Goal: Task Accomplishment & Management: Manage account settings

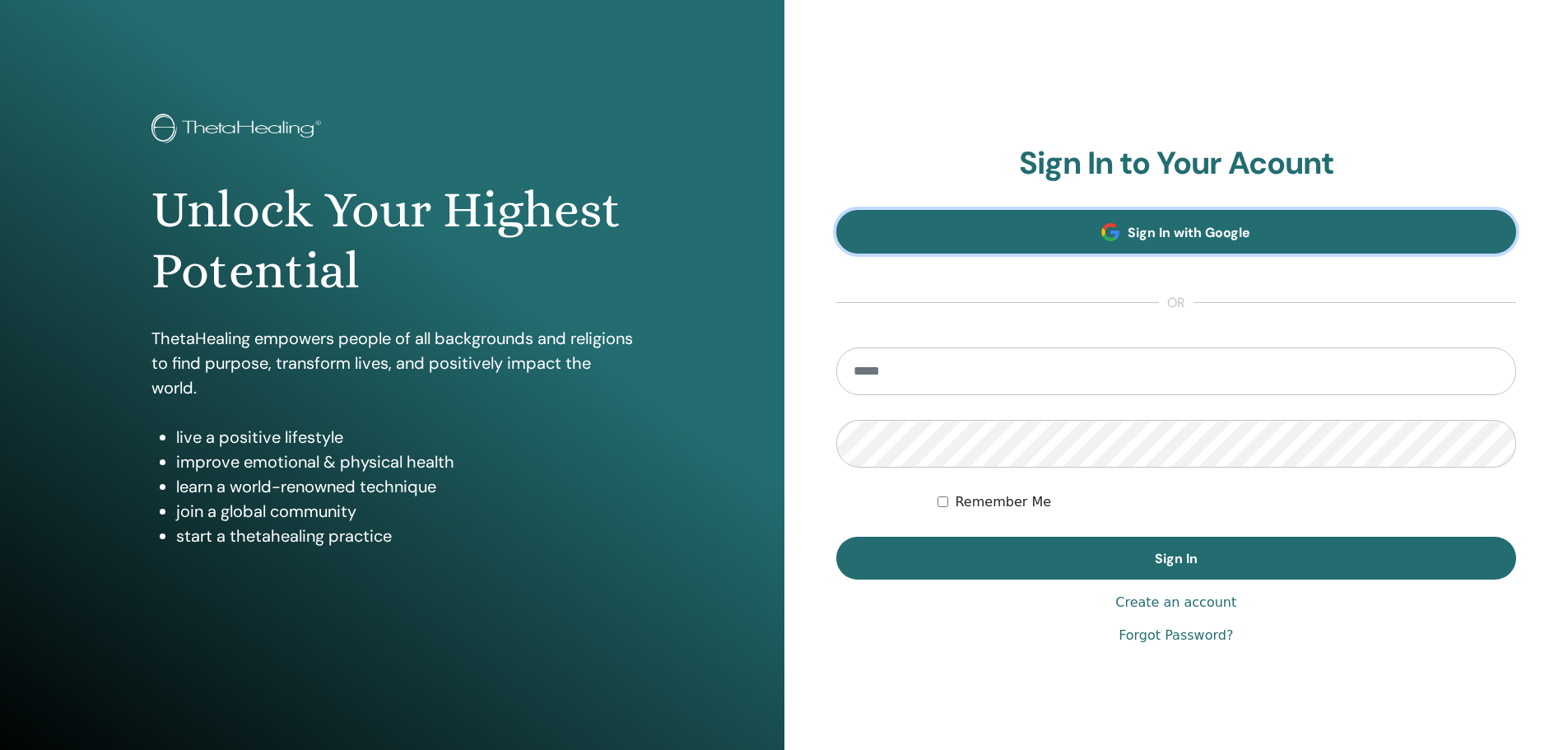
click at [1060, 224] on link "Sign In with Google" at bounding box center [1176, 231] width 681 height 43
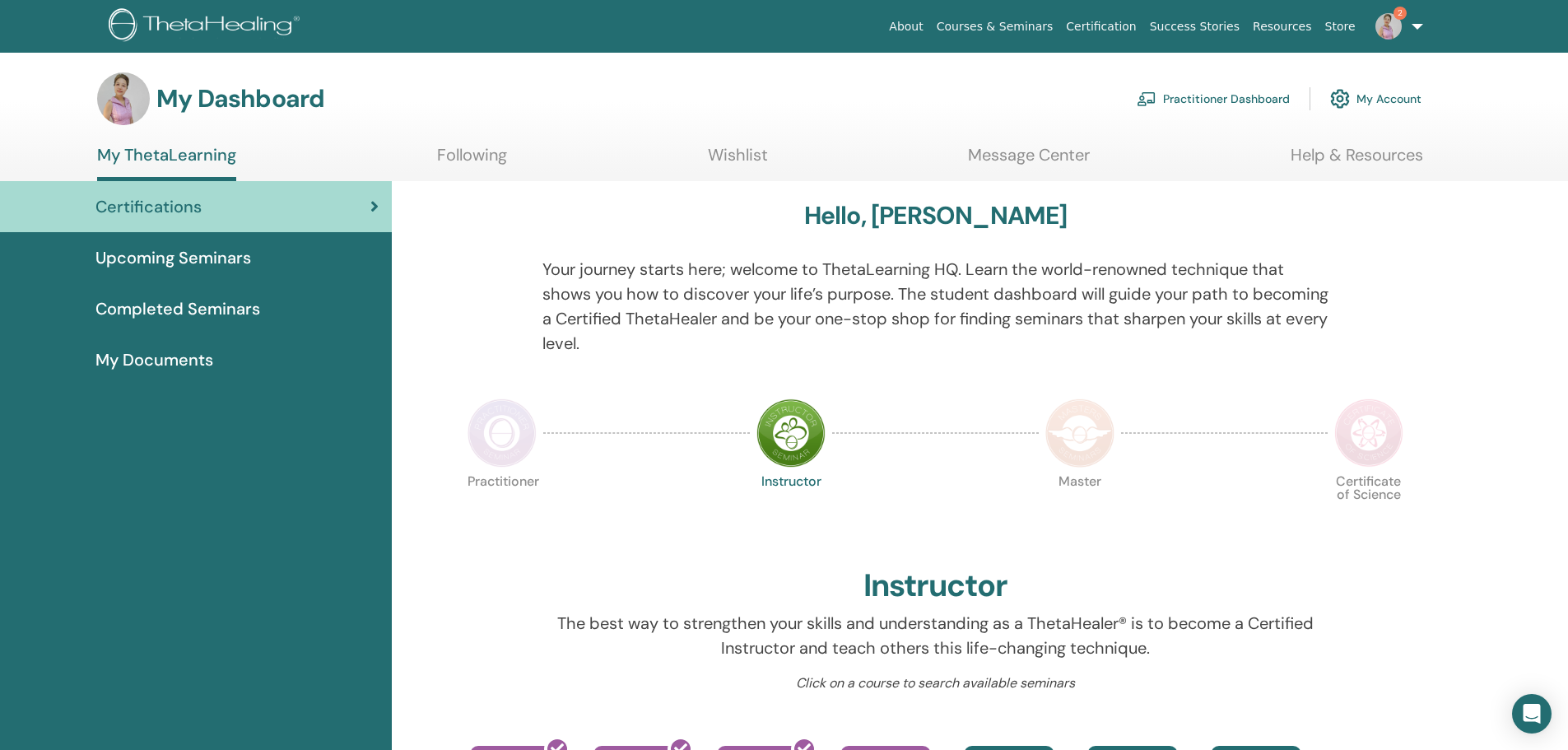
click at [1405, 99] on link "My Account" at bounding box center [1375, 99] width 91 height 37
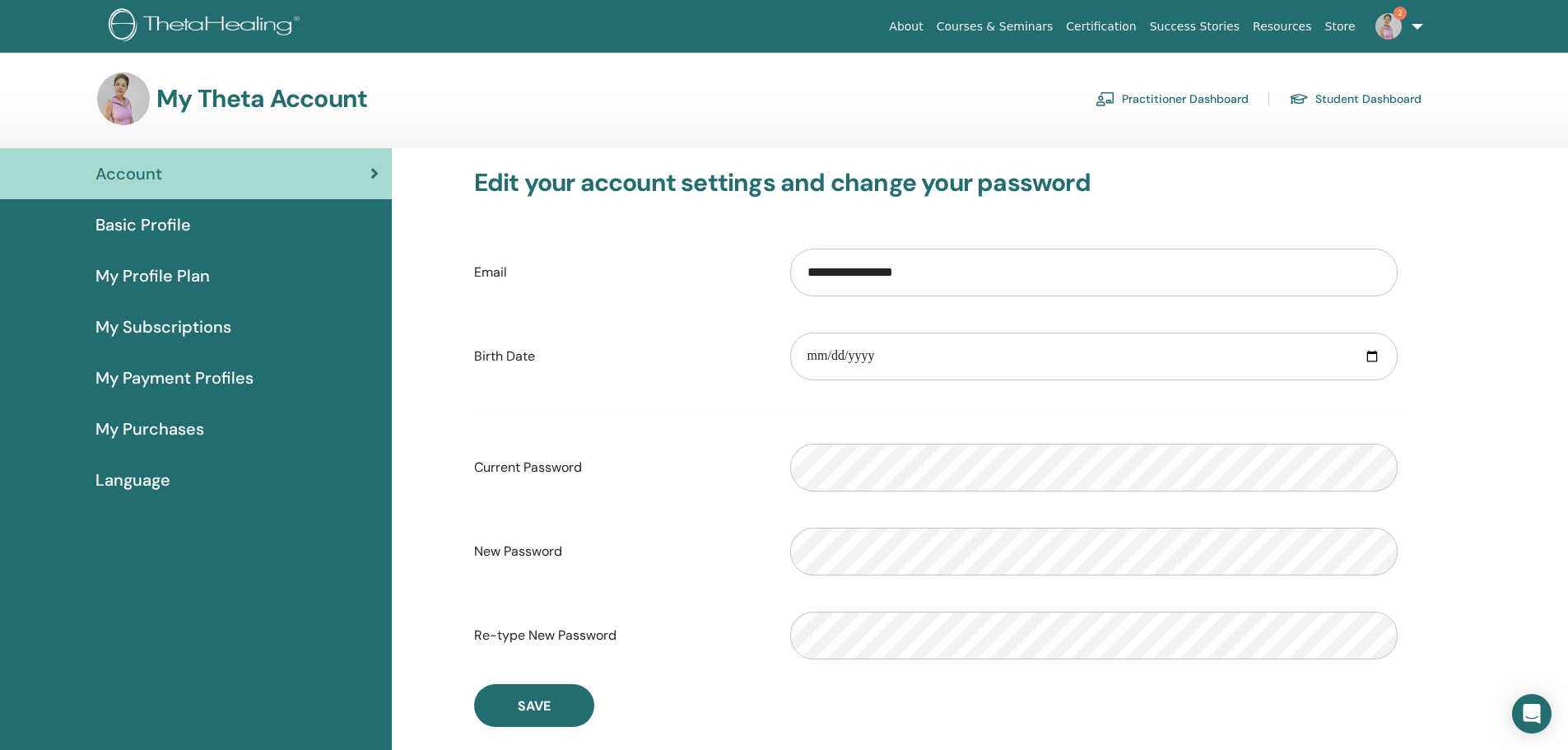
click at [167, 227] on span "Basic Profile" at bounding box center [144, 225] width 96 height 24
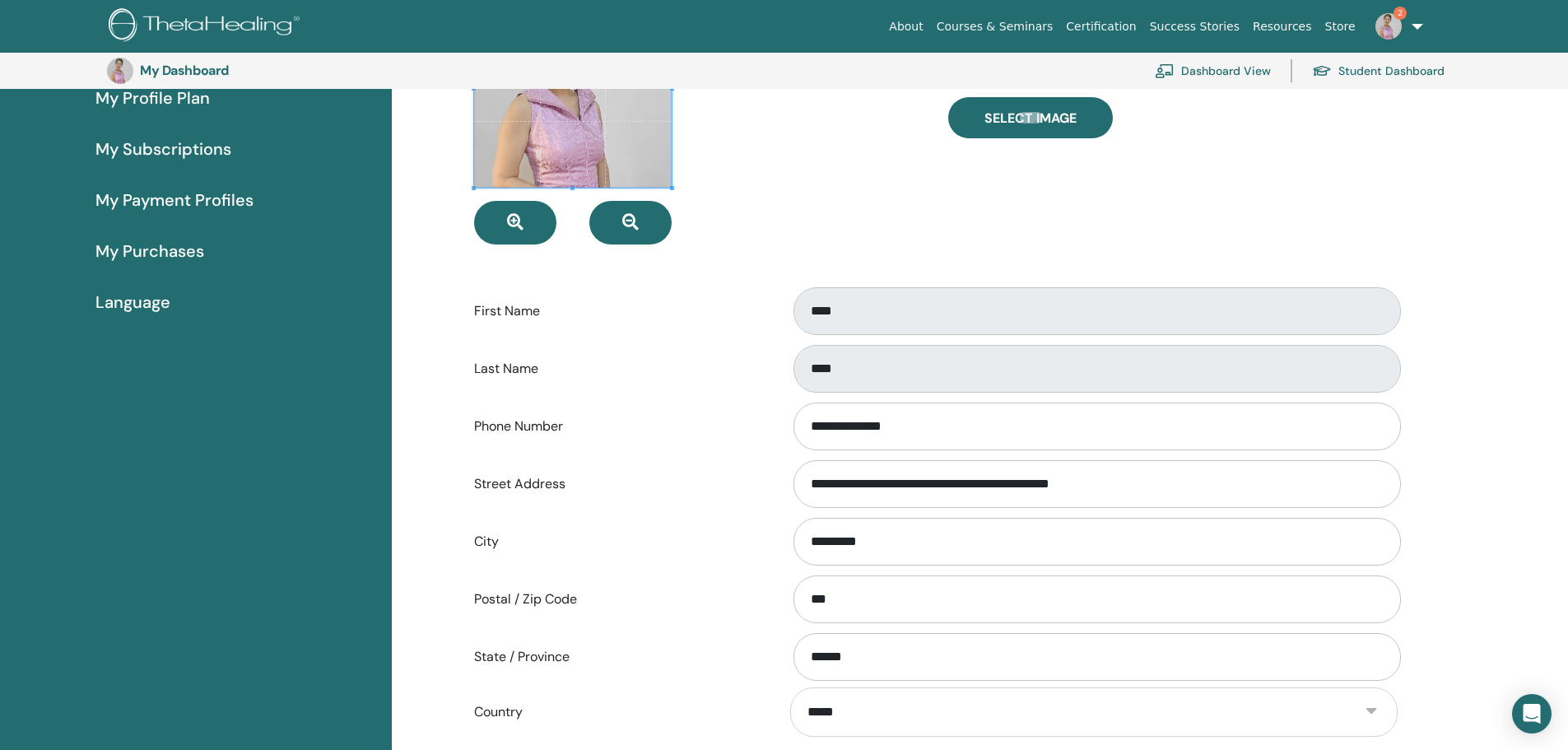
scroll to position [201, 0]
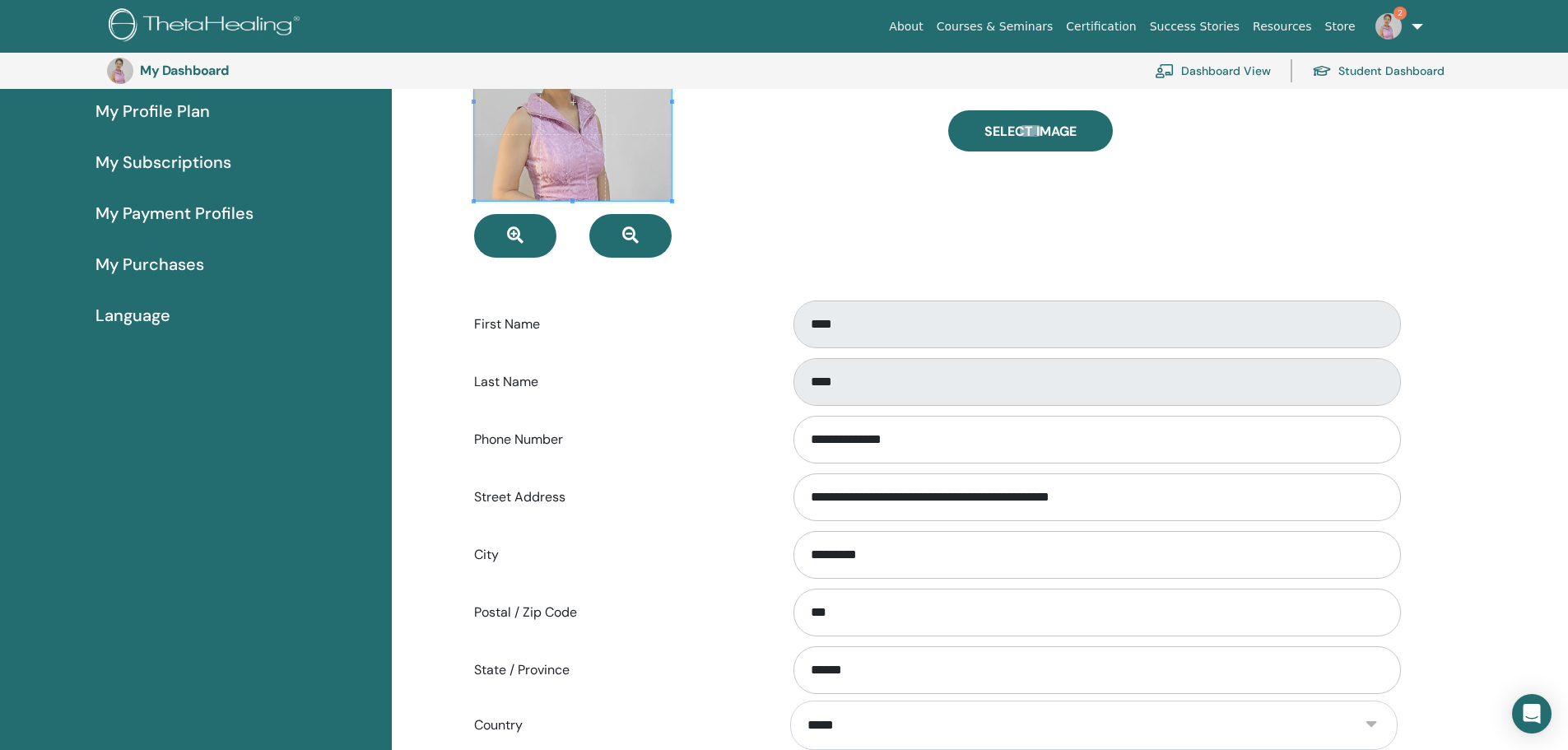
click at [171, 114] on span "My Profile Plan" at bounding box center [153, 111] width 115 height 24
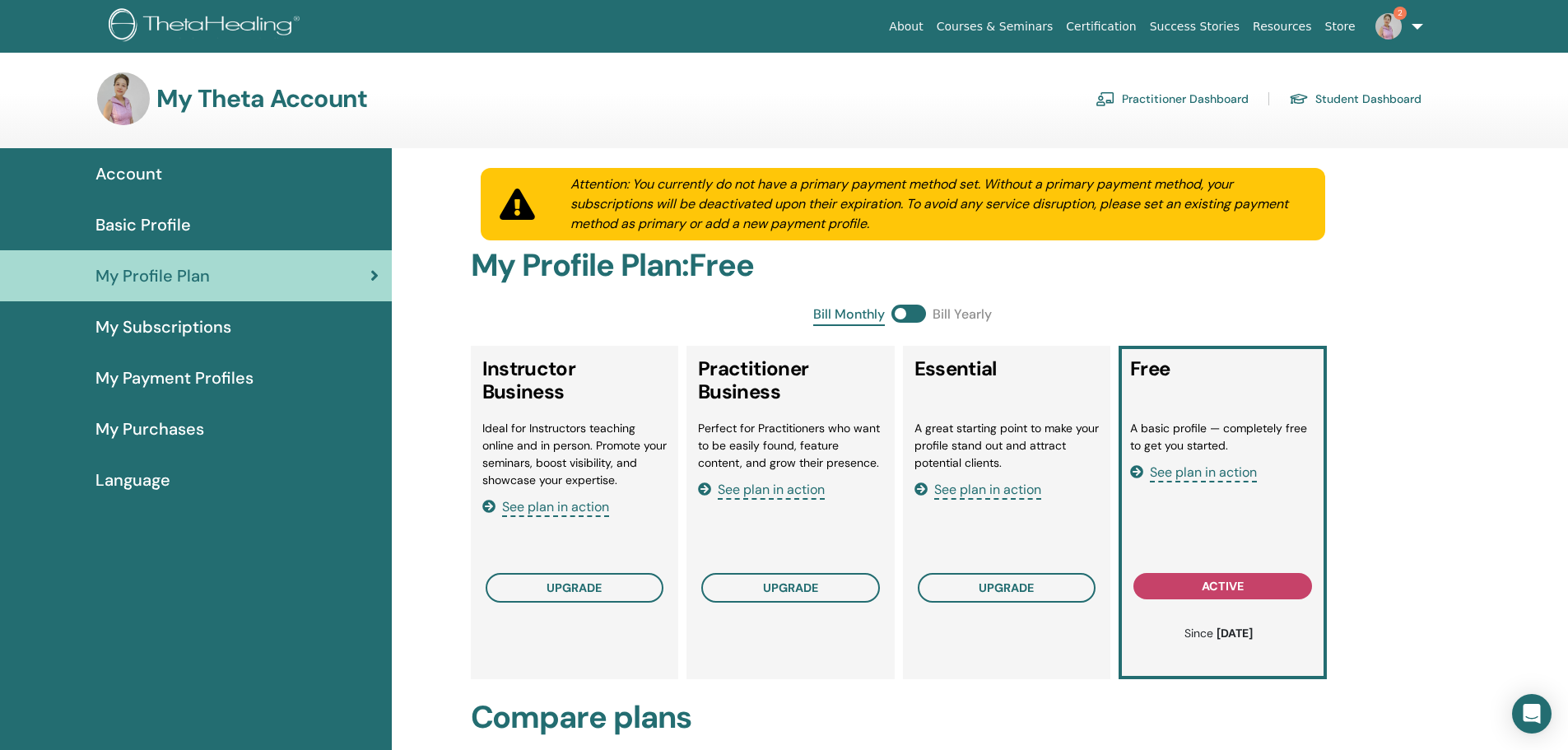
click at [986, 492] on span "See plan in action" at bounding box center [987, 491] width 107 height 19
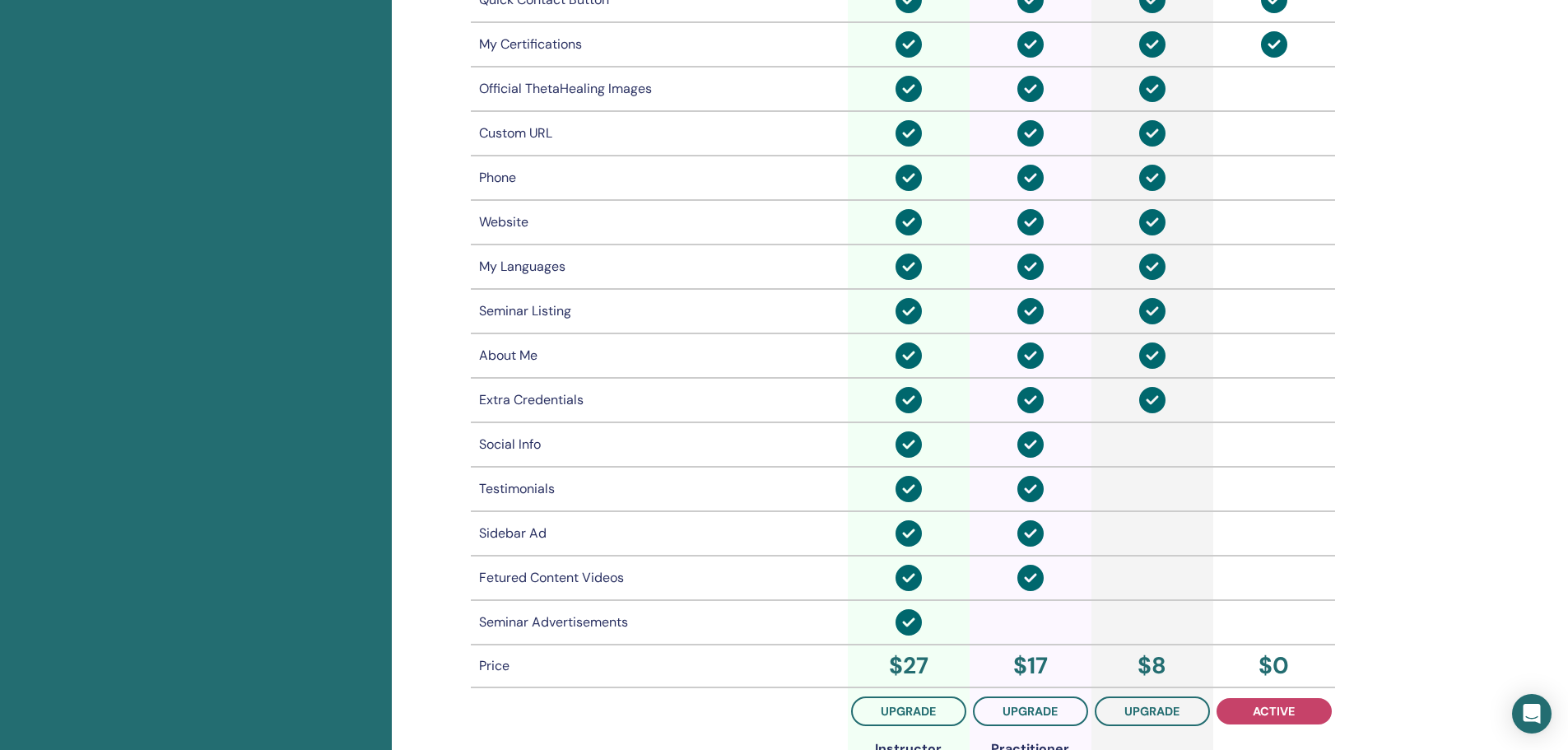
scroll to position [1024, 0]
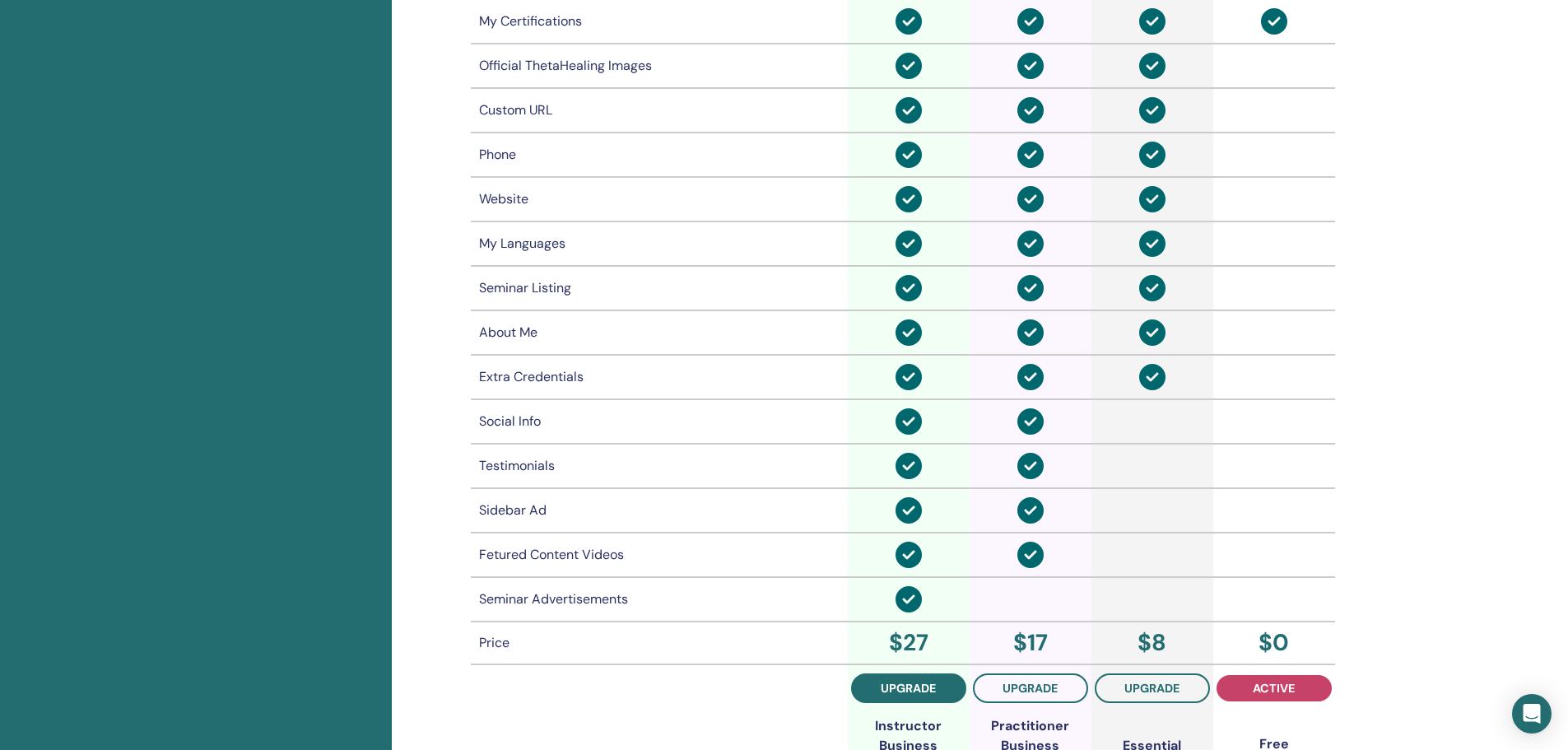
click at [897, 679] on button "upgrade" at bounding box center [908, 689] width 116 height 30
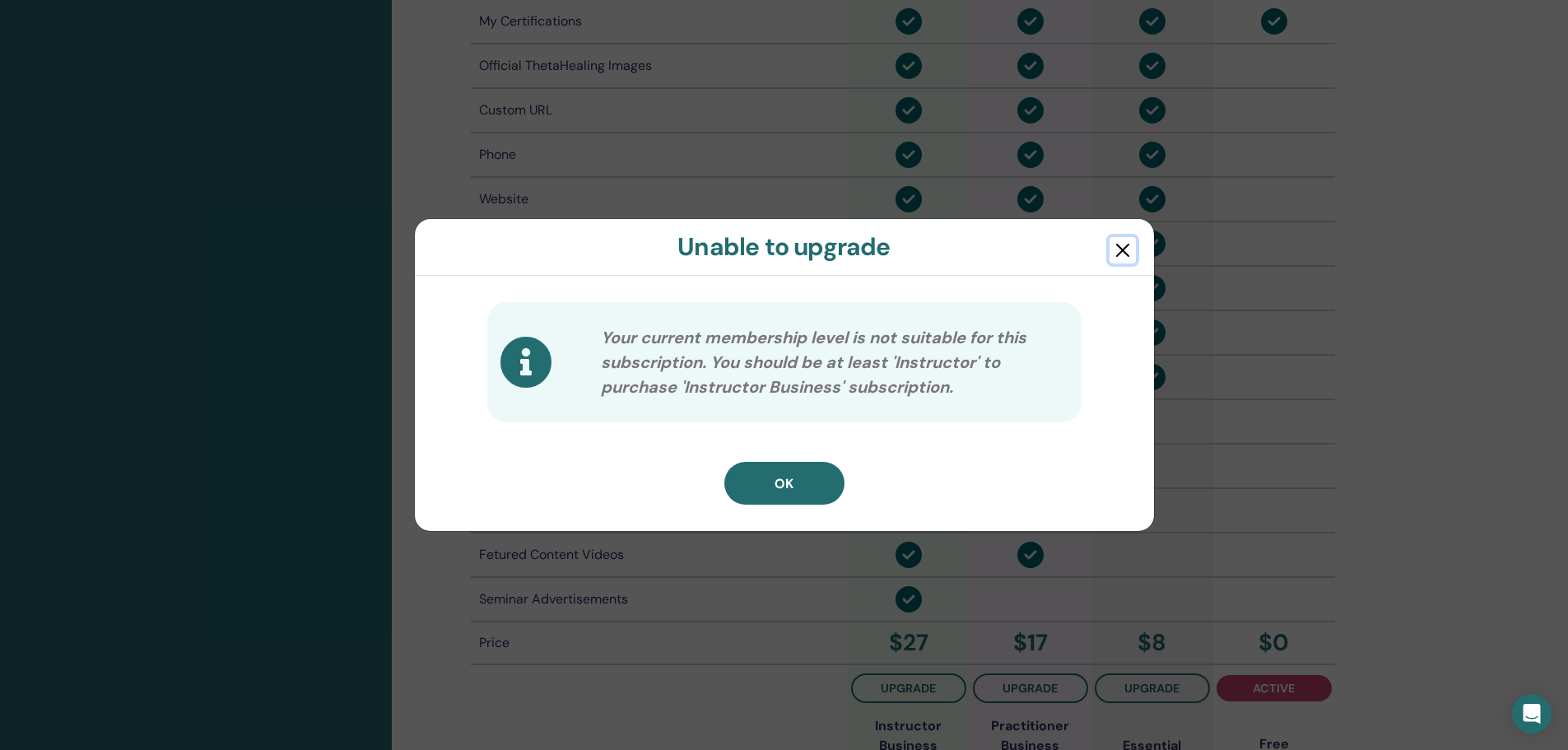
click at [1117, 249] on button "button" at bounding box center [1123, 250] width 26 height 26
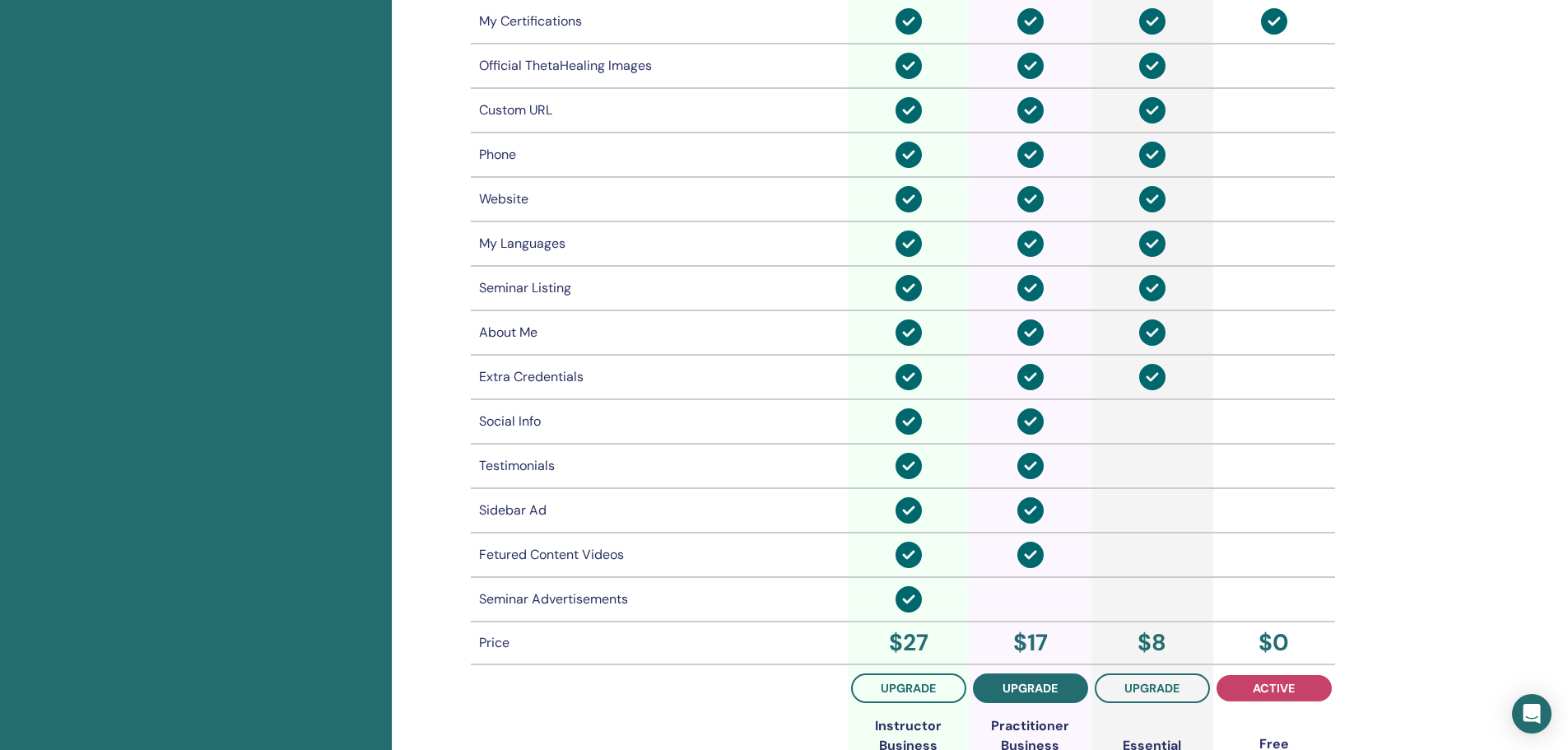
click at [1051, 689] on span "upgrade" at bounding box center [1030, 688] width 55 height 13
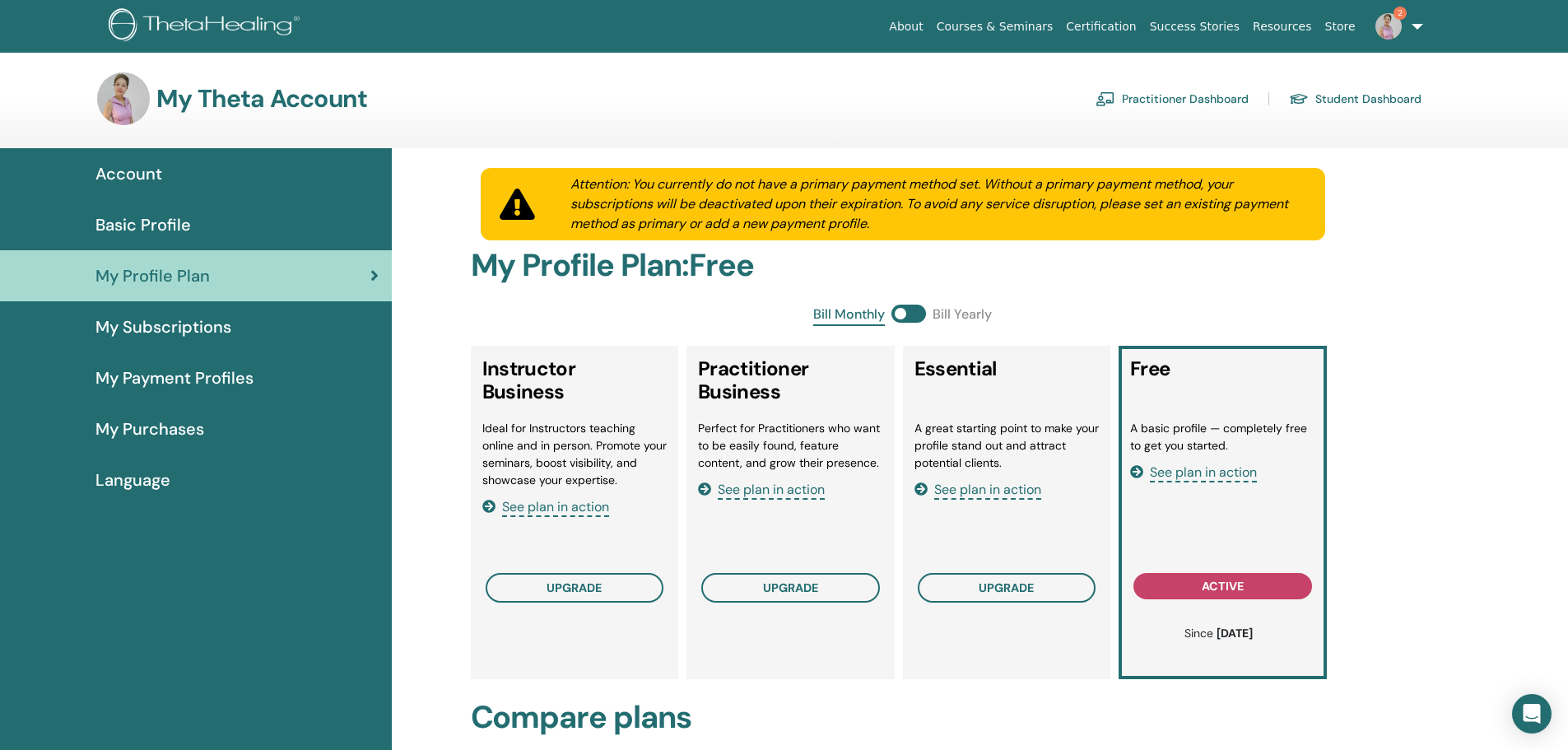
click at [130, 103] on img at bounding box center [123, 99] width 53 height 53
click at [1136, 27] on link "Certification" at bounding box center [1101, 26] width 83 height 30
